Goal: Transaction & Acquisition: Purchase product/service

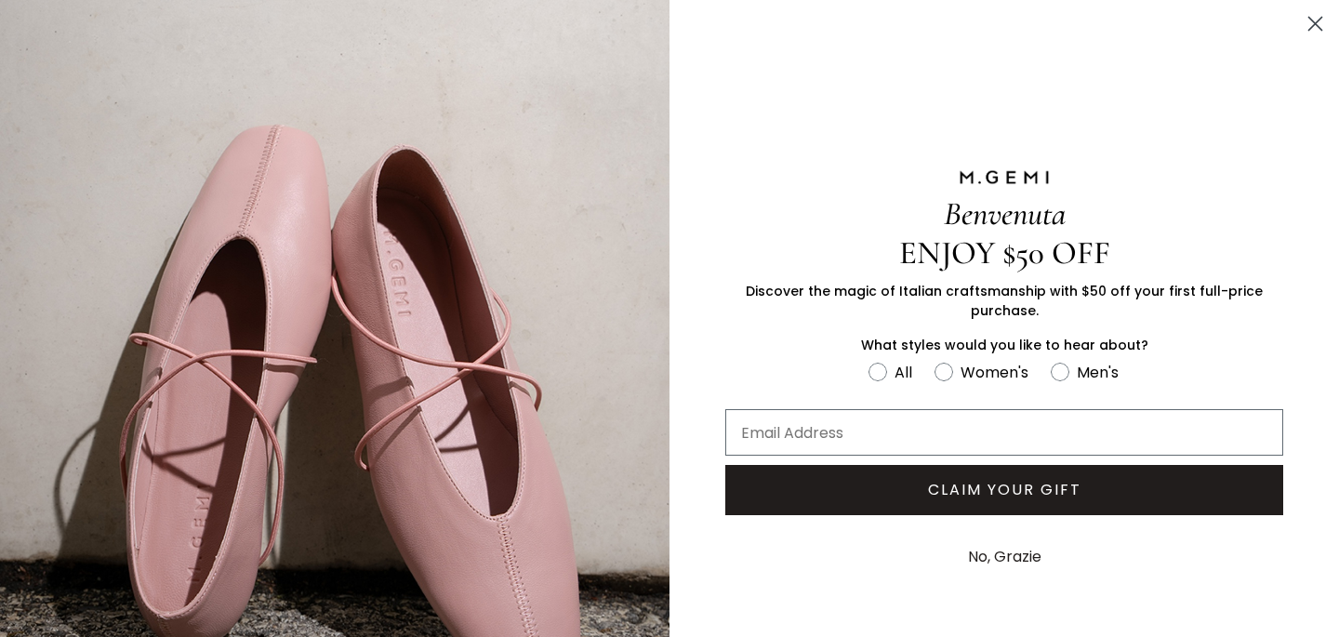
click at [1319, 19] on icon "Close dialog" at bounding box center [1315, 24] width 13 height 13
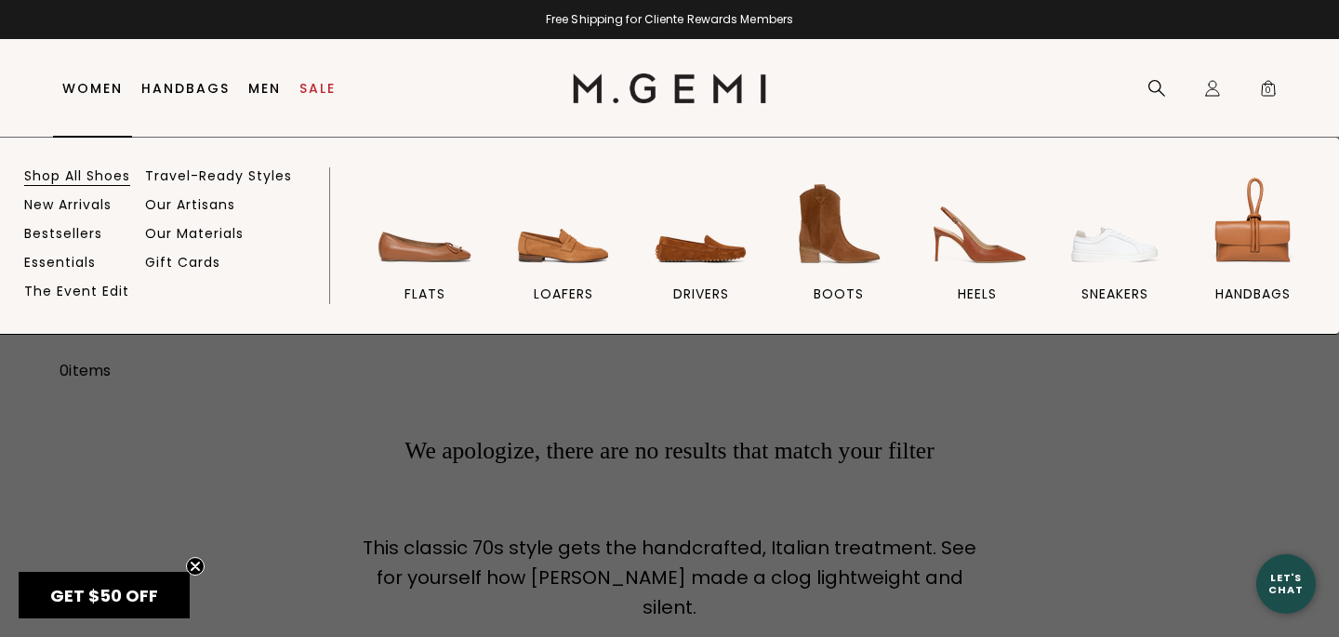
click at [86, 177] on link "Shop All Shoes" at bounding box center [77, 175] width 106 height 17
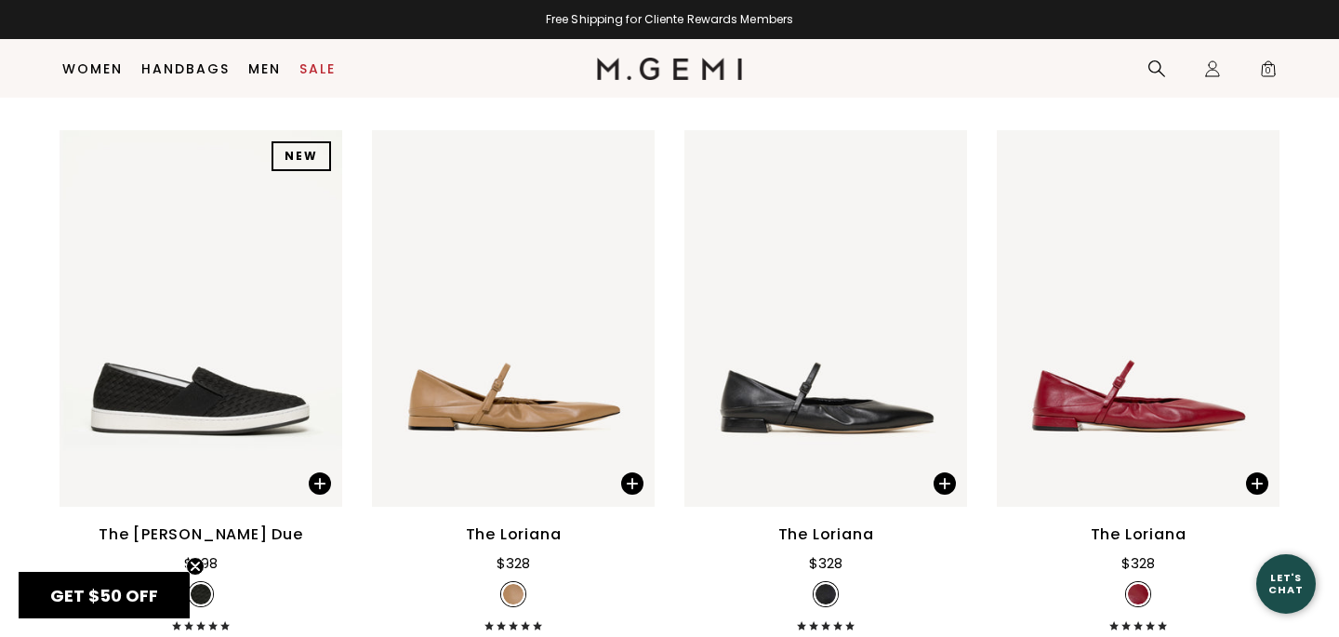
scroll to position [8052, 0]
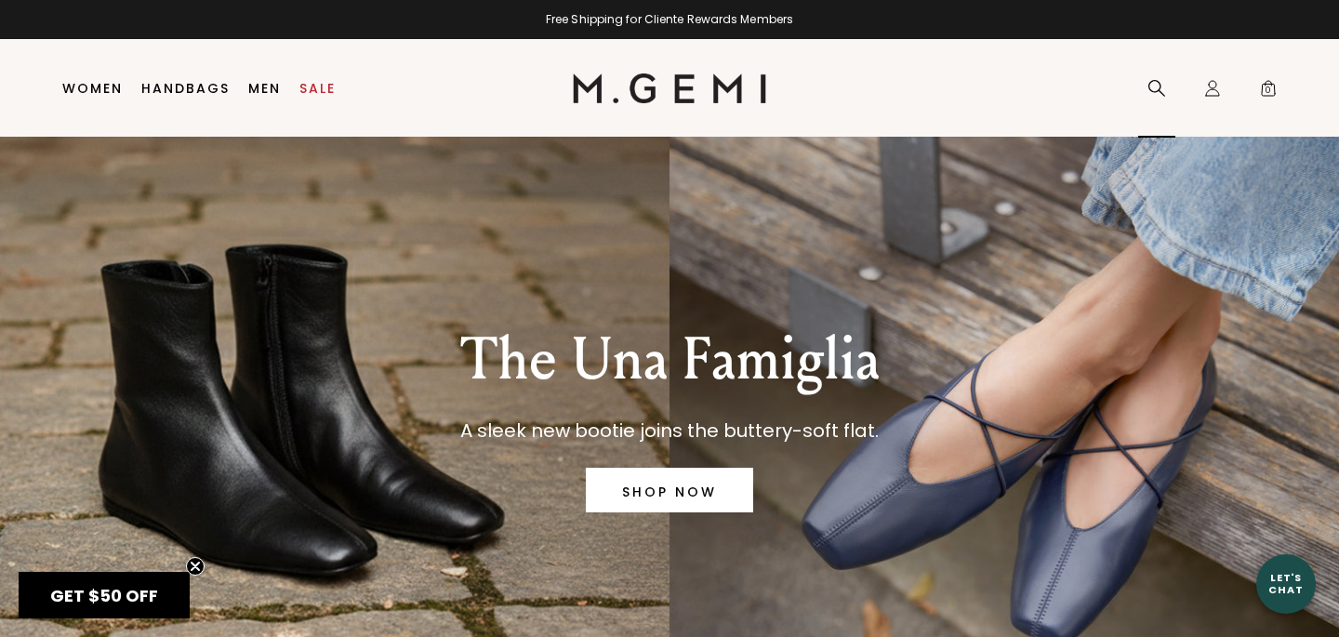
click at [1156, 82] on icon at bounding box center [1156, 88] width 19 height 19
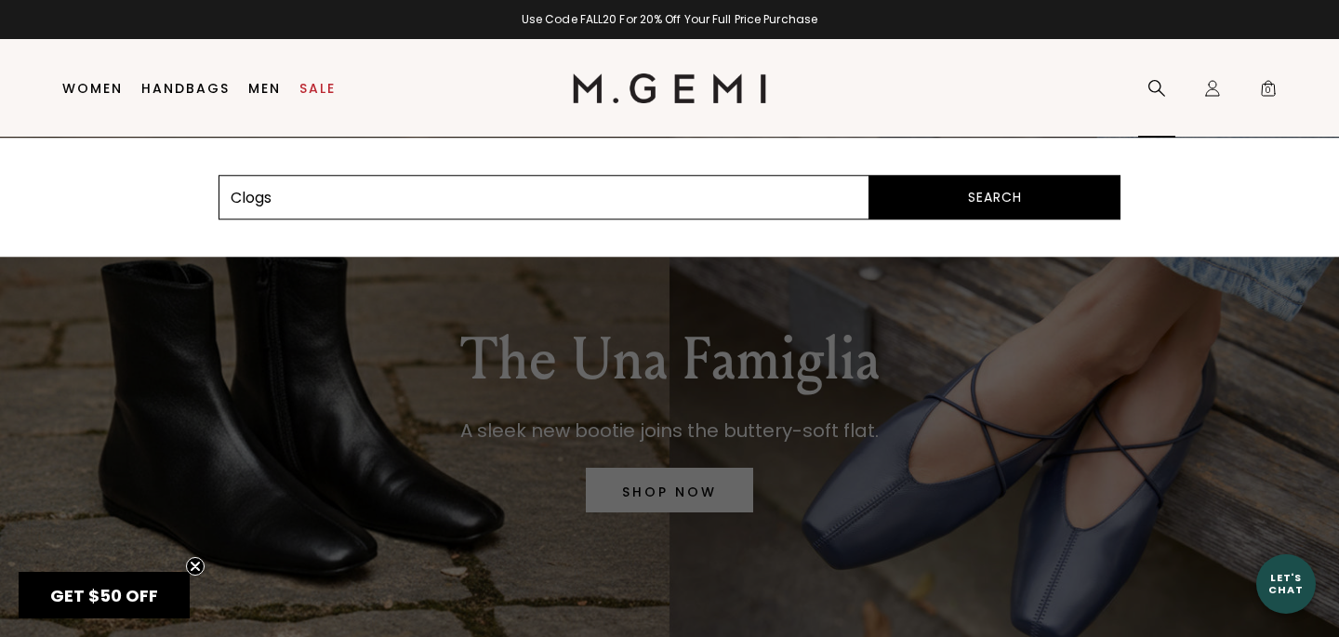
type input "Clogs"
click at [869, 175] on button "Search" at bounding box center [994, 197] width 251 height 45
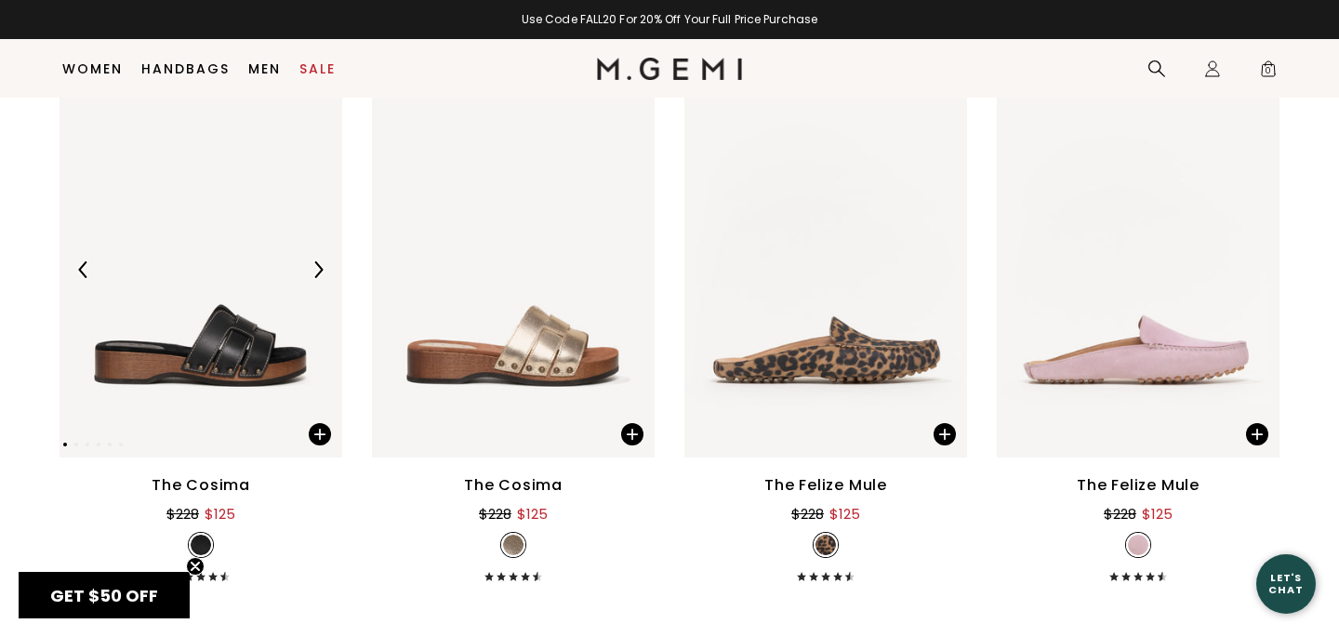
scroll to position [197, 0]
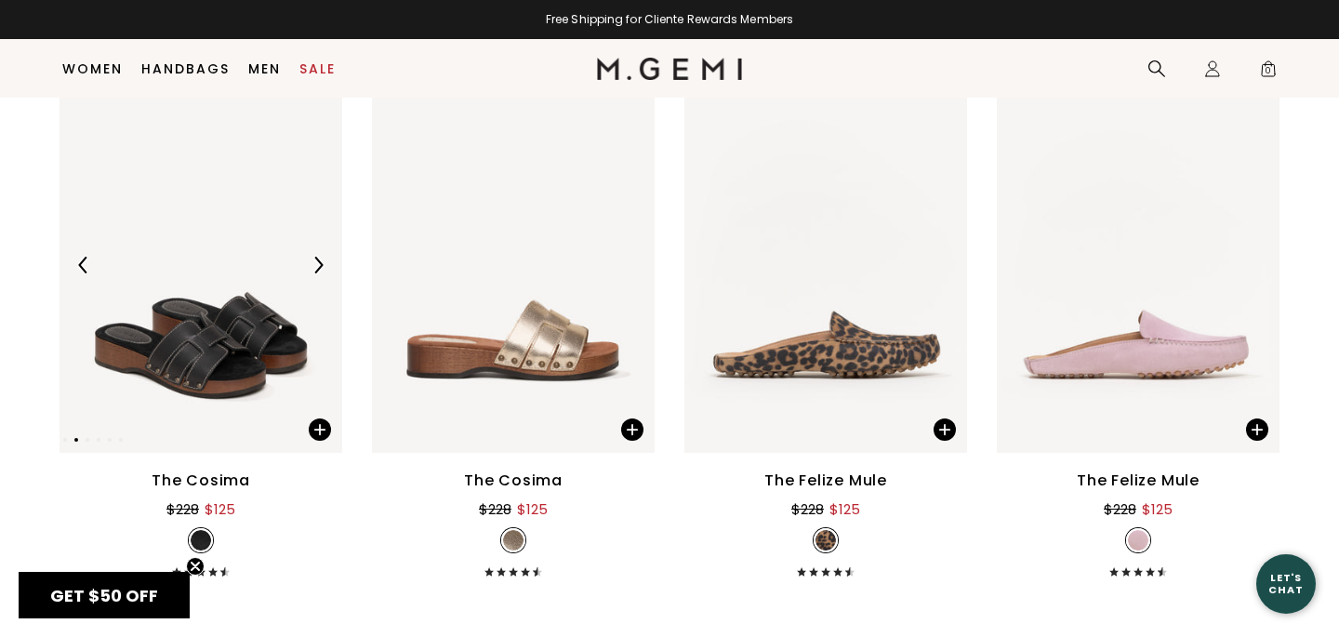
click at [184, 366] on img at bounding box center [200, 264] width 283 height 376
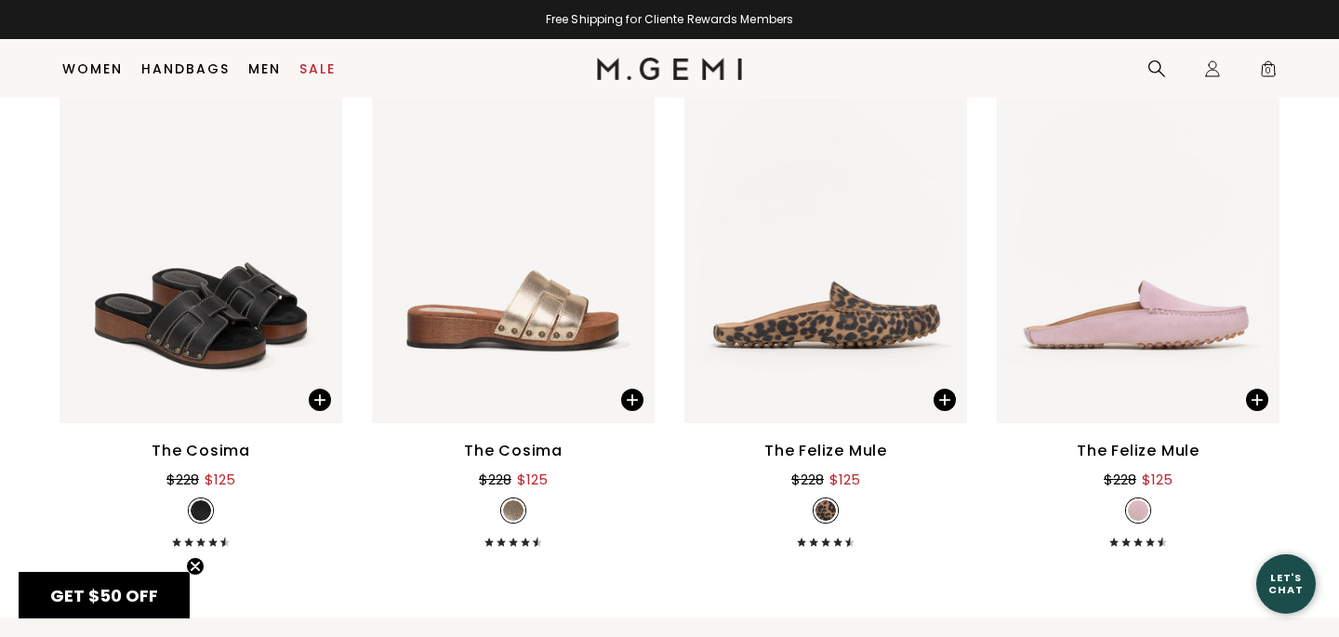
scroll to position [229, 0]
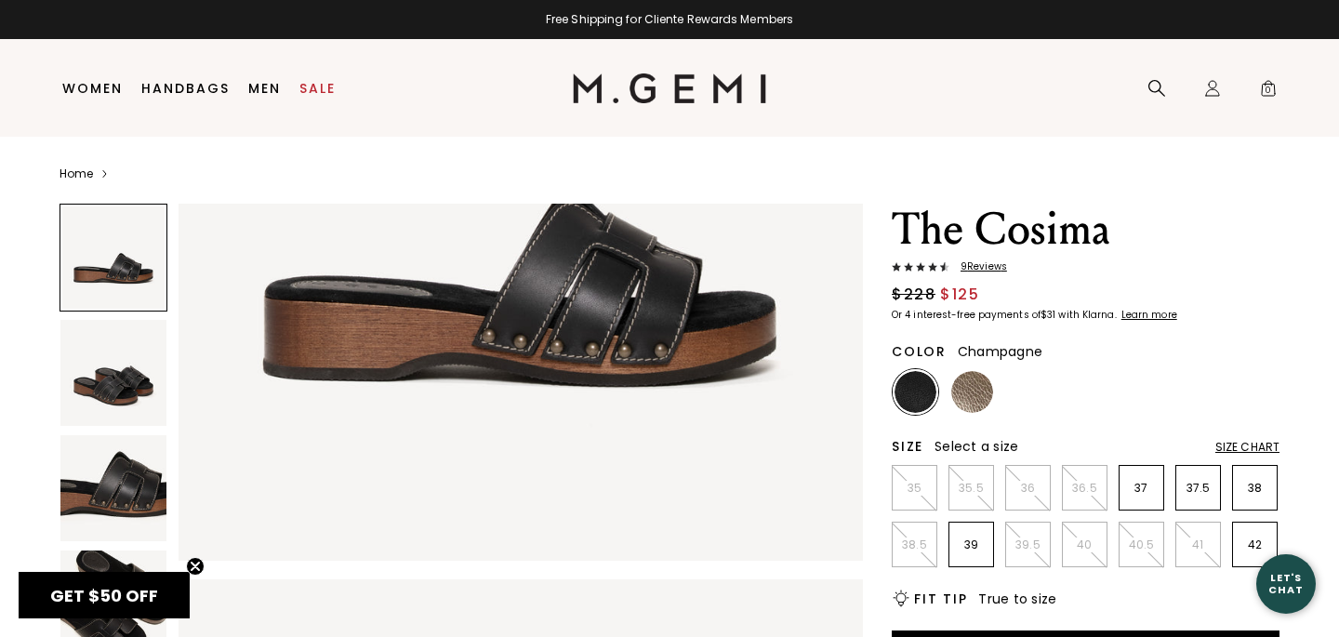
click at [971, 382] on img at bounding box center [972, 392] width 42 height 42
